Goal: Task Accomplishment & Management: Use online tool/utility

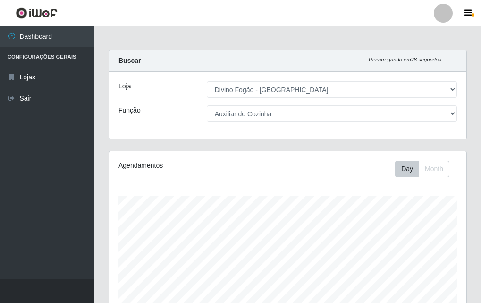
select select "499"
select select "9"
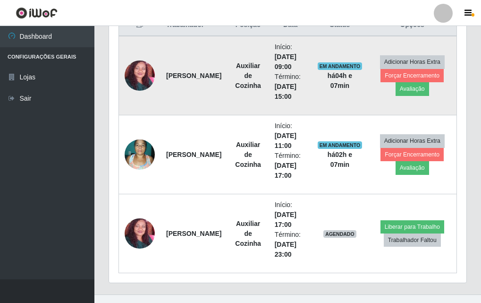
scroll to position [393, 0]
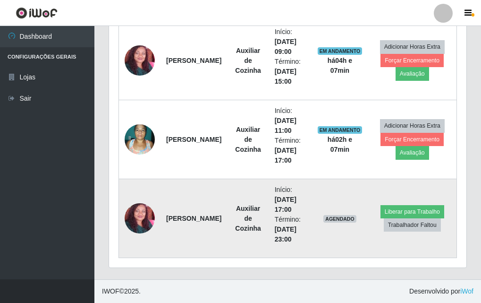
click at [132, 216] on img at bounding box center [140, 218] width 30 height 62
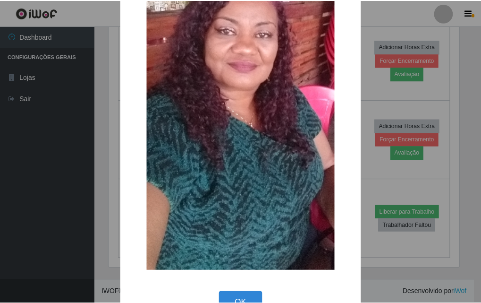
scroll to position [169, 0]
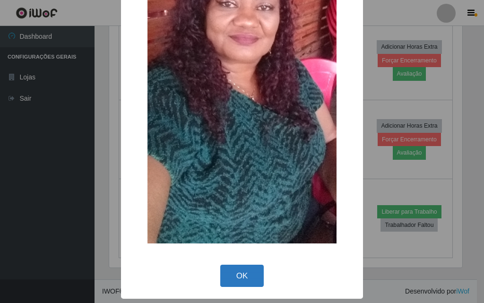
click at [241, 276] on button "OK" at bounding box center [242, 276] width 44 height 22
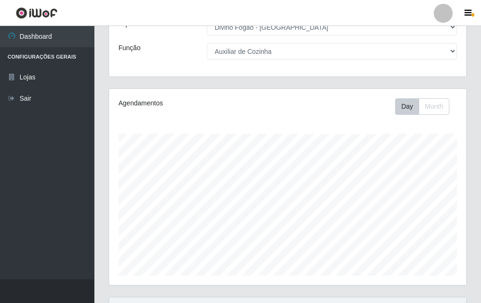
scroll to position [0, 0]
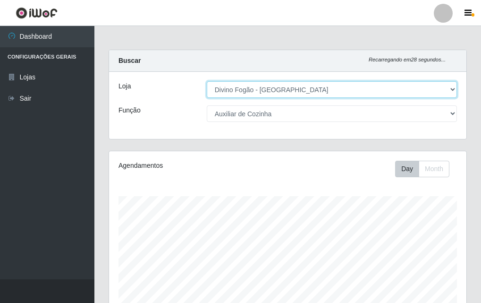
click at [309, 84] on select "[Selecione...] Divino Fogão - [GEOGRAPHIC_DATA]" at bounding box center [332, 89] width 250 height 17
click at [207, 81] on select "[Selecione...] Divino Fogão - [GEOGRAPHIC_DATA]" at bounding box center [332, 89] width 250 height 17
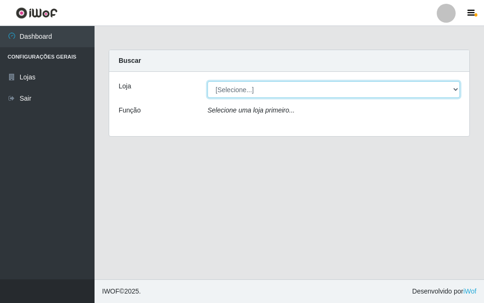
click at [274, 89] on select "[Selecione...] Divino Fogão - [GEOGRAPHIC_DATA]" at bounding box center [333, 89] width 252 height 17
select select "499"
click at [207, 81] on select "[Selecione...] Divino Fogão - [GEOGRAPHIC_DATA]" at bounding box center [333, 89] width 252 height 17
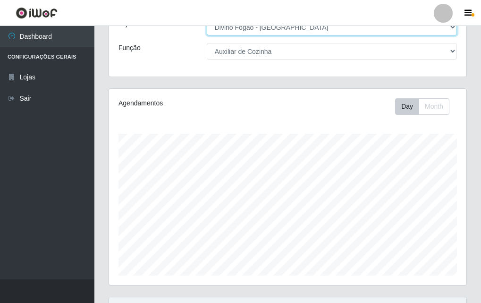
scroll to position [15, 0]
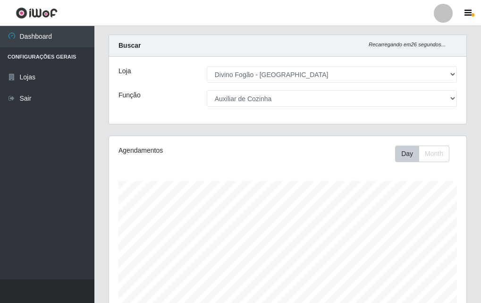
drag, startPoint x: 257, startPoint y: 86, endPoint x: 251, endPoint y: 121, distance: 35.3
click at [256, 95] on div "Loja [Selecione...] Divino Fogão - Campina Grande Função [Selecione...] ASG ASG…" at bounding box center [288, 90] width 358 height 67
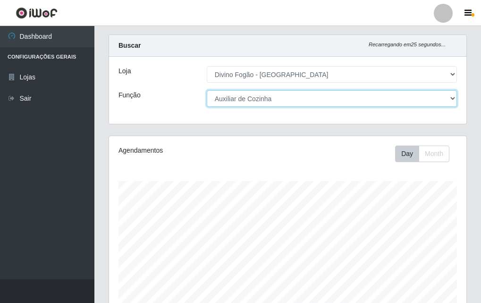
click at [254, 104] on select "[Selecione...] ASG ASG + ASG ++ Auxiliar de Cozinha Auxiliar de Cozinha + Auxil…" at bounding box center [332, 98] width 250 height 17
select select "[Selecione...]"
click at [207, 90] on select "[Selecione...] ASG ASG + ASG ++ Auxiliar de Cozinha Auxiliar de Cozinha + Auxil…" at bounding box center [332, 98] width 250 height 17
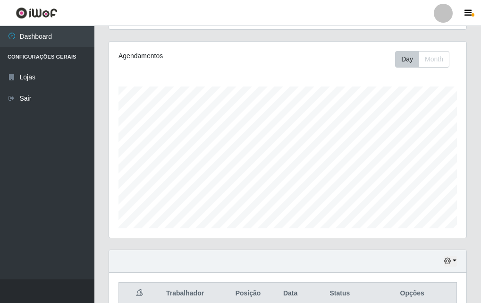
scroll to position [0, 0]
